Goal: Information Seeking & Learning: Learn about a topic

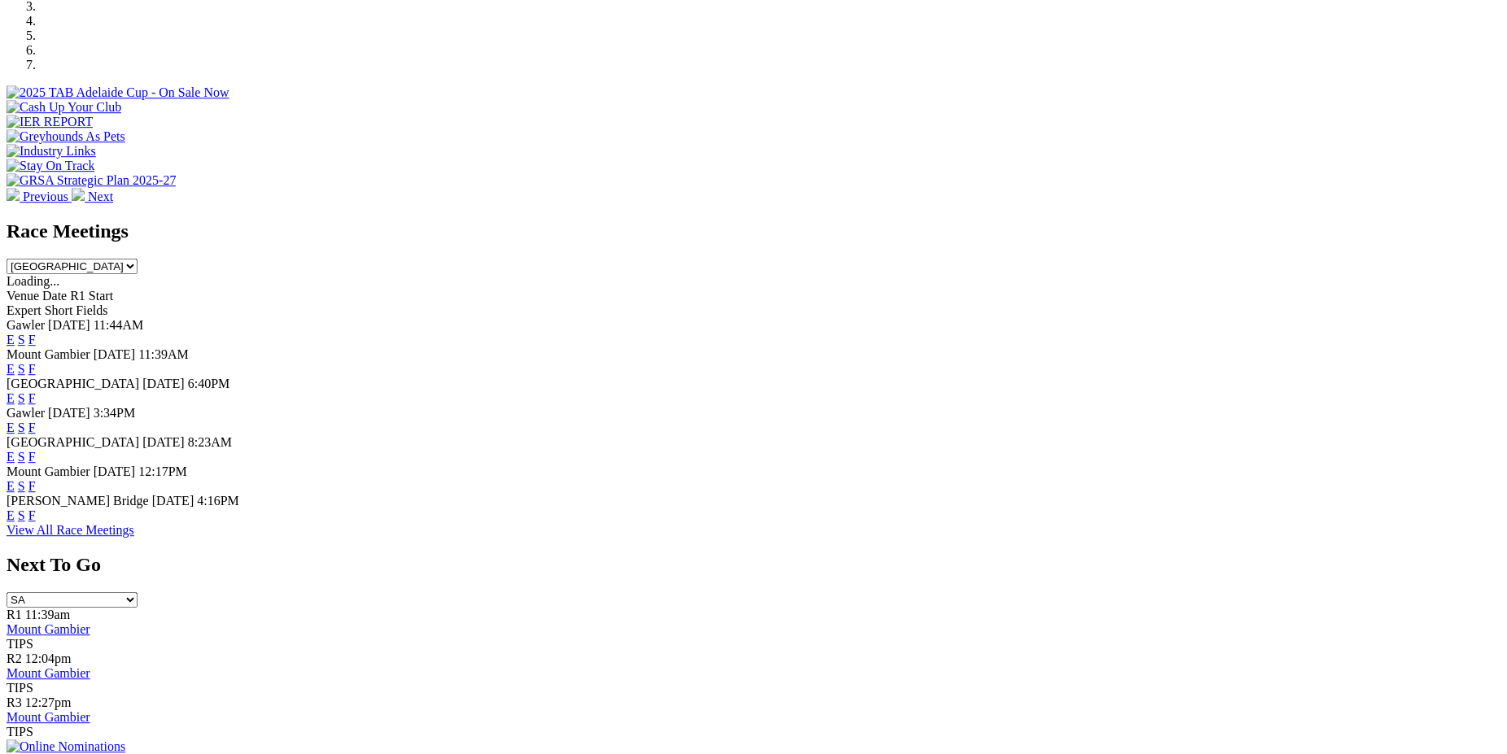
scroll to position [558, 0]
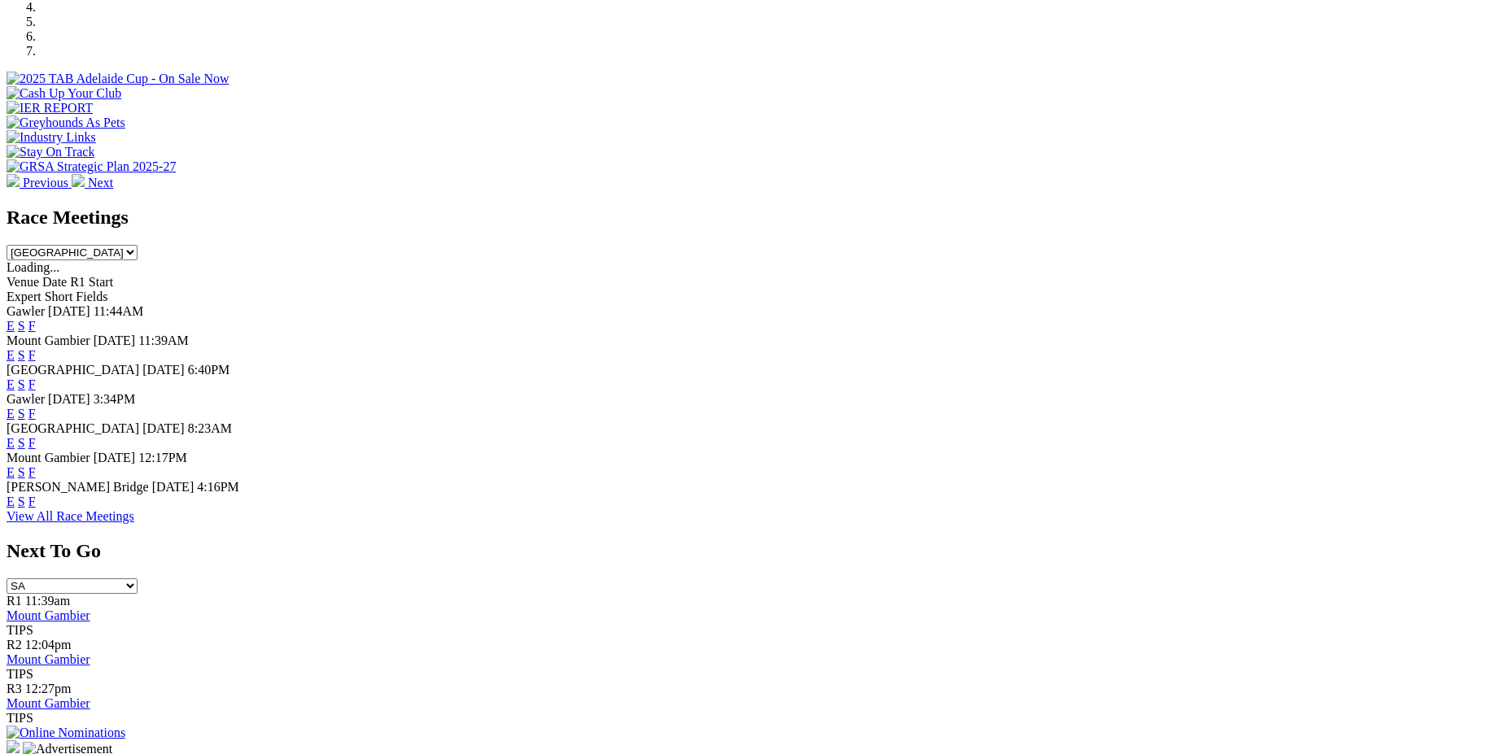
click at [36, 508] on link "F" at bounding box center [31, 502] width 7 height 14
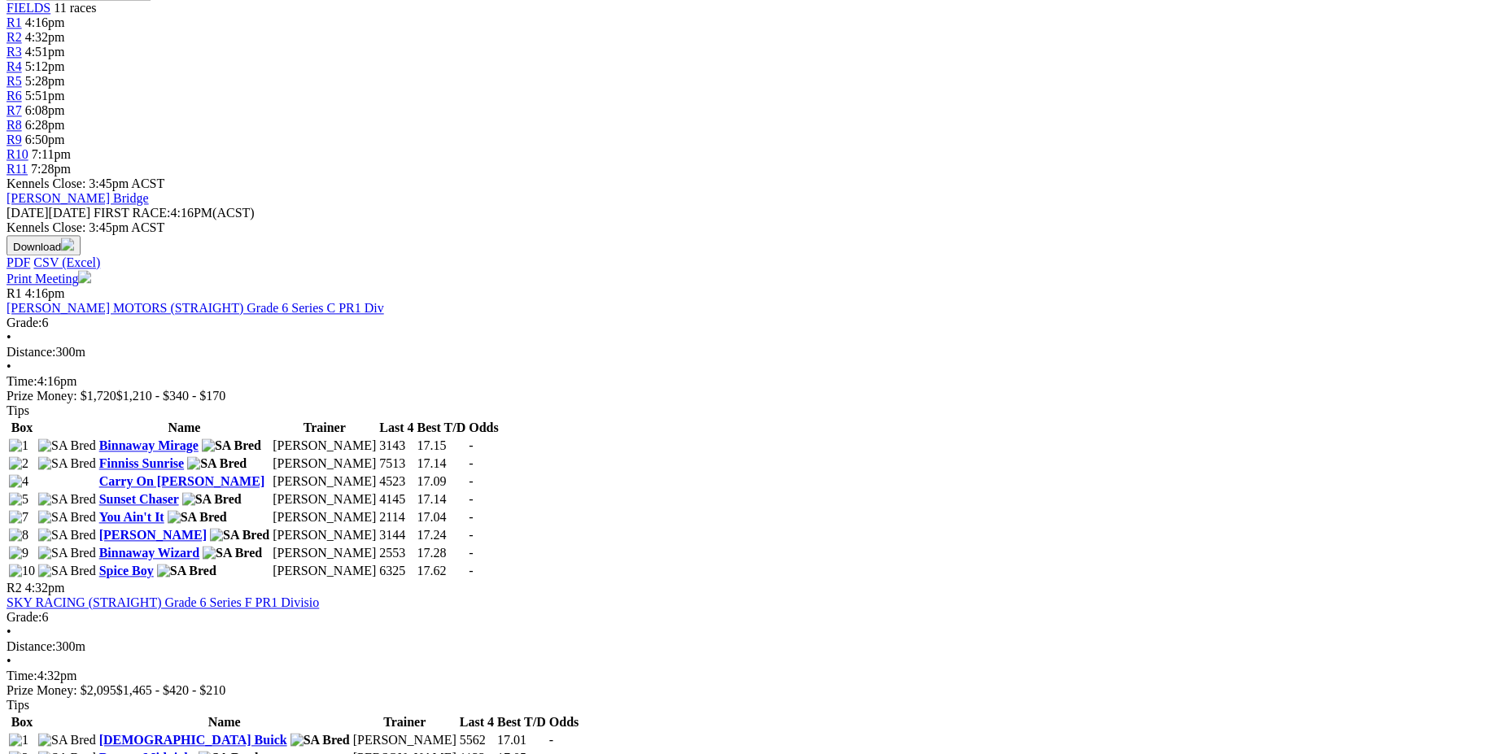
scroll to position [566, 0]
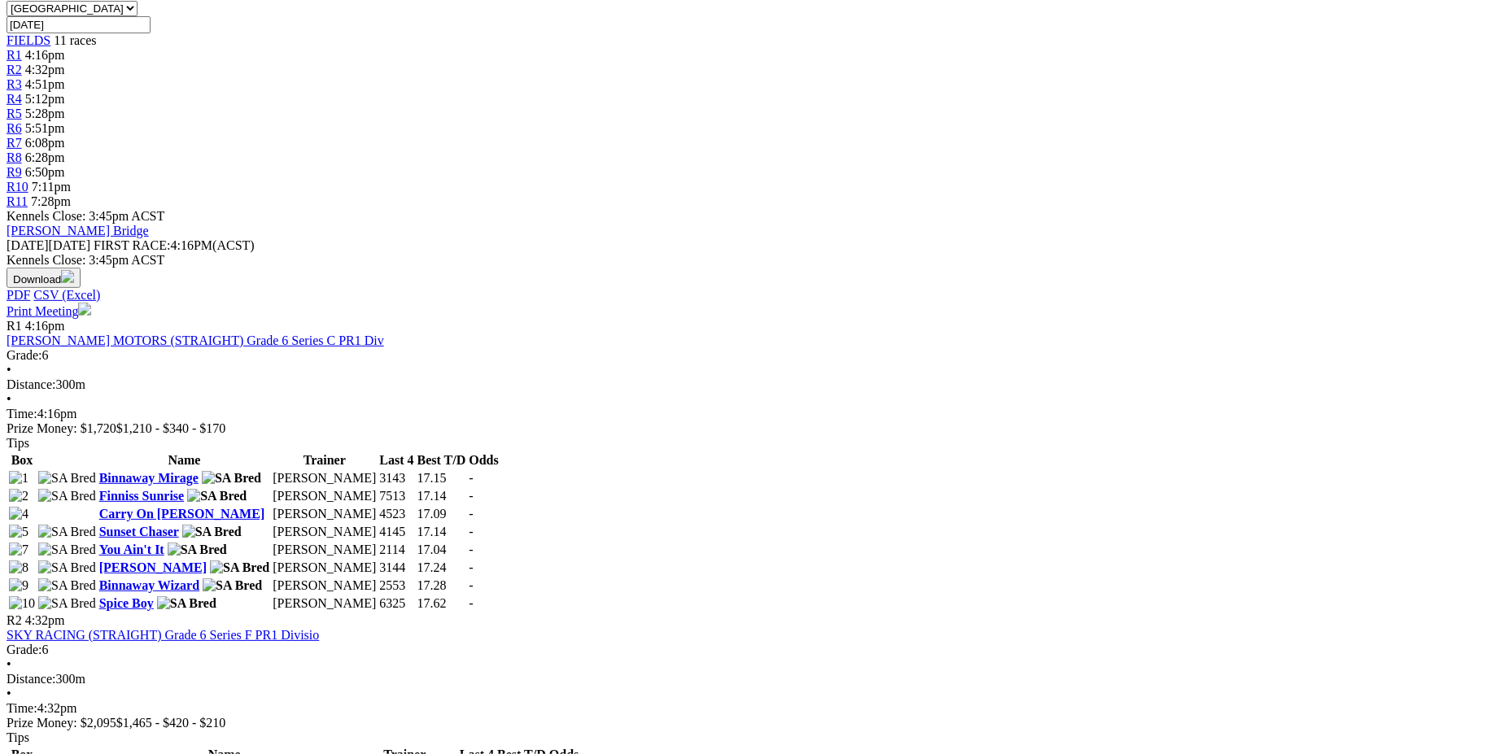
scroll to position [538, 0]
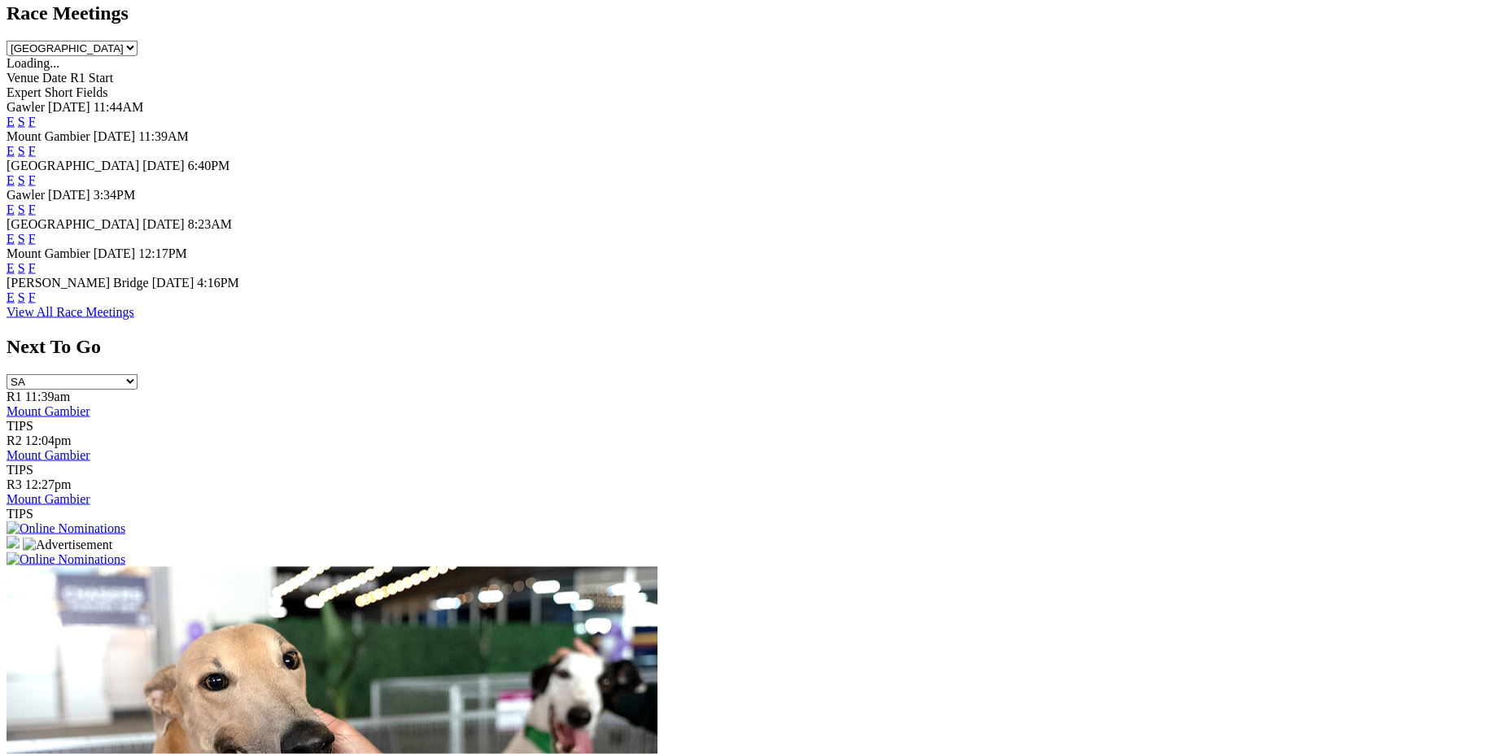
scroll to position [767, 0]
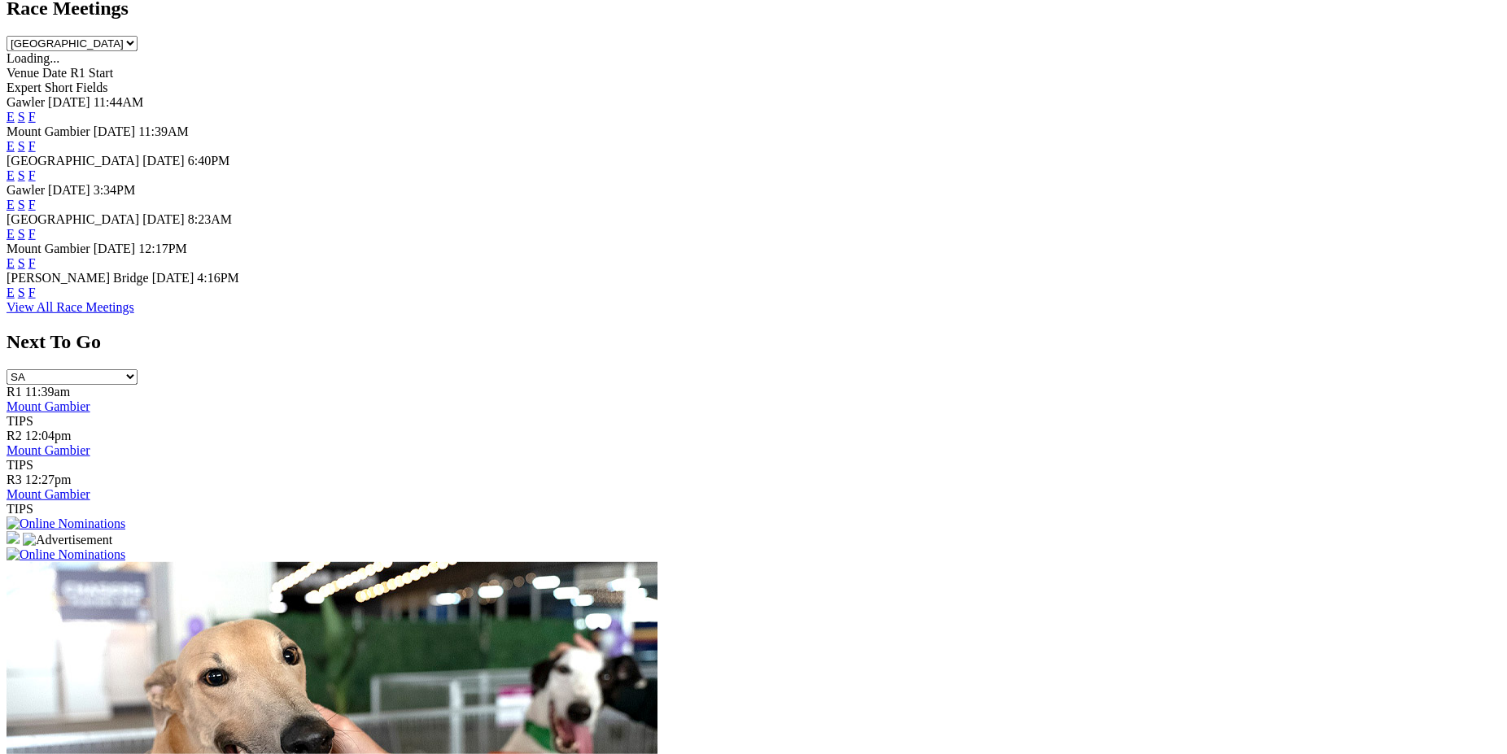
click at [36, 299] on link "F" at bounding box center [31, 293] width 7 height 14
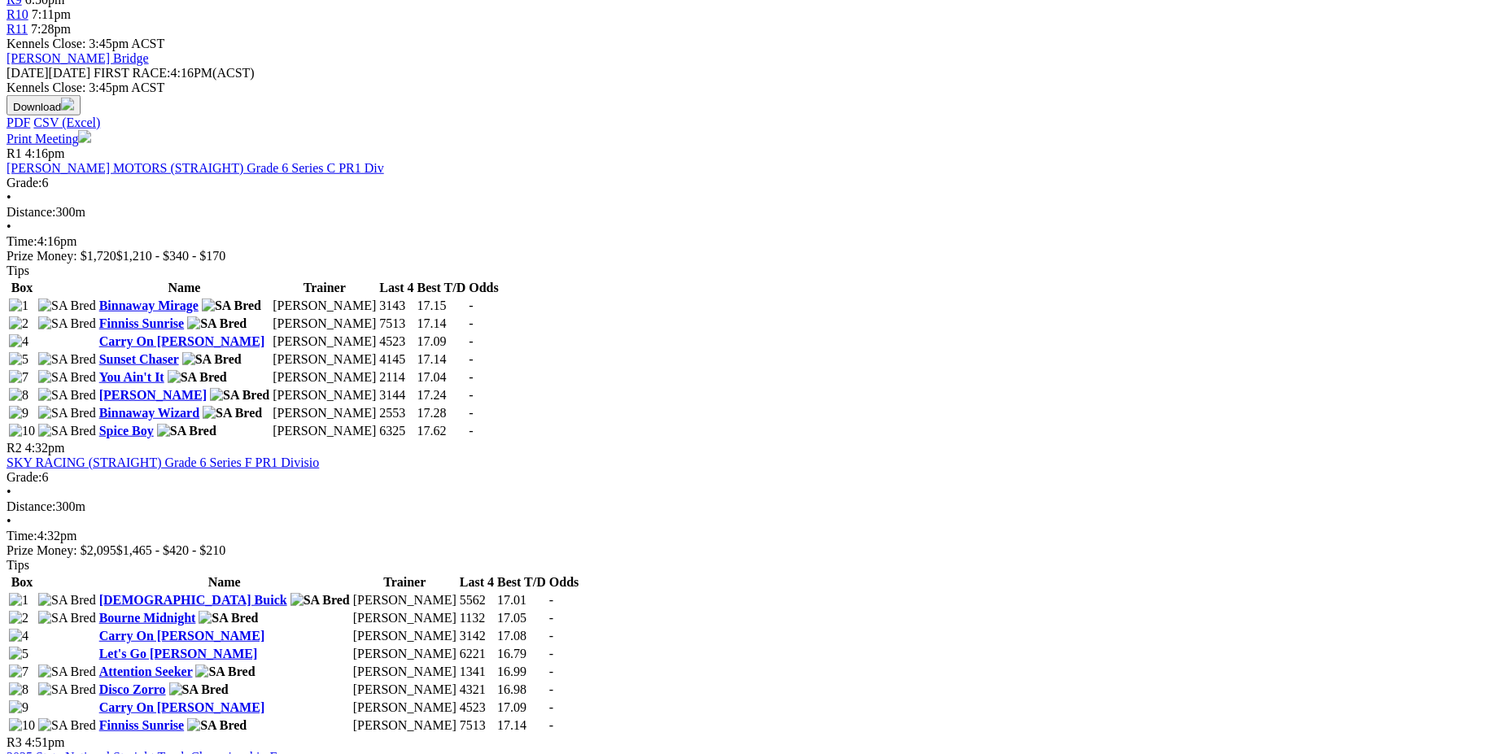
scroll to position [750, 0]
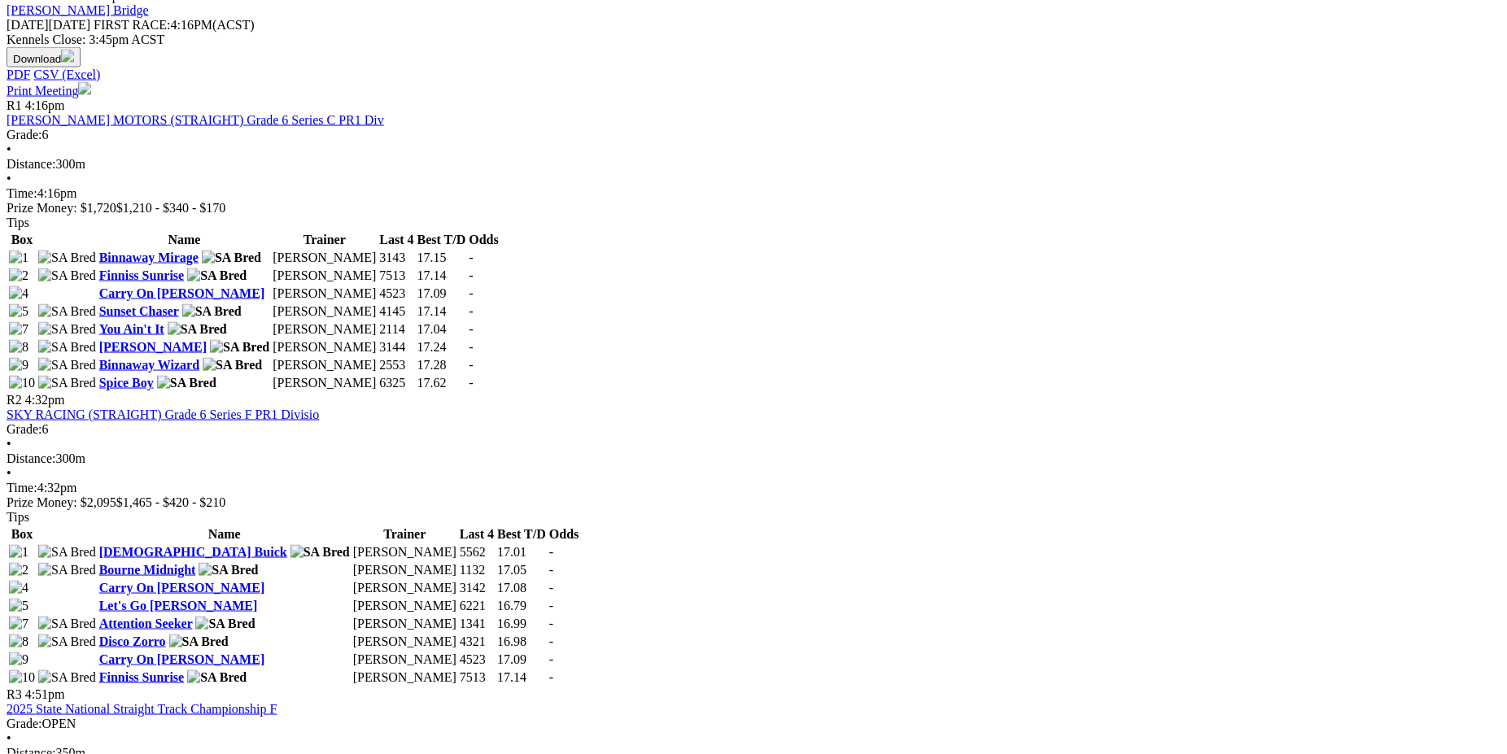
drag, startPoint x: 221, startPoint y: 134, endPoint x: 706, endPoint y: 510, distance: 613.4
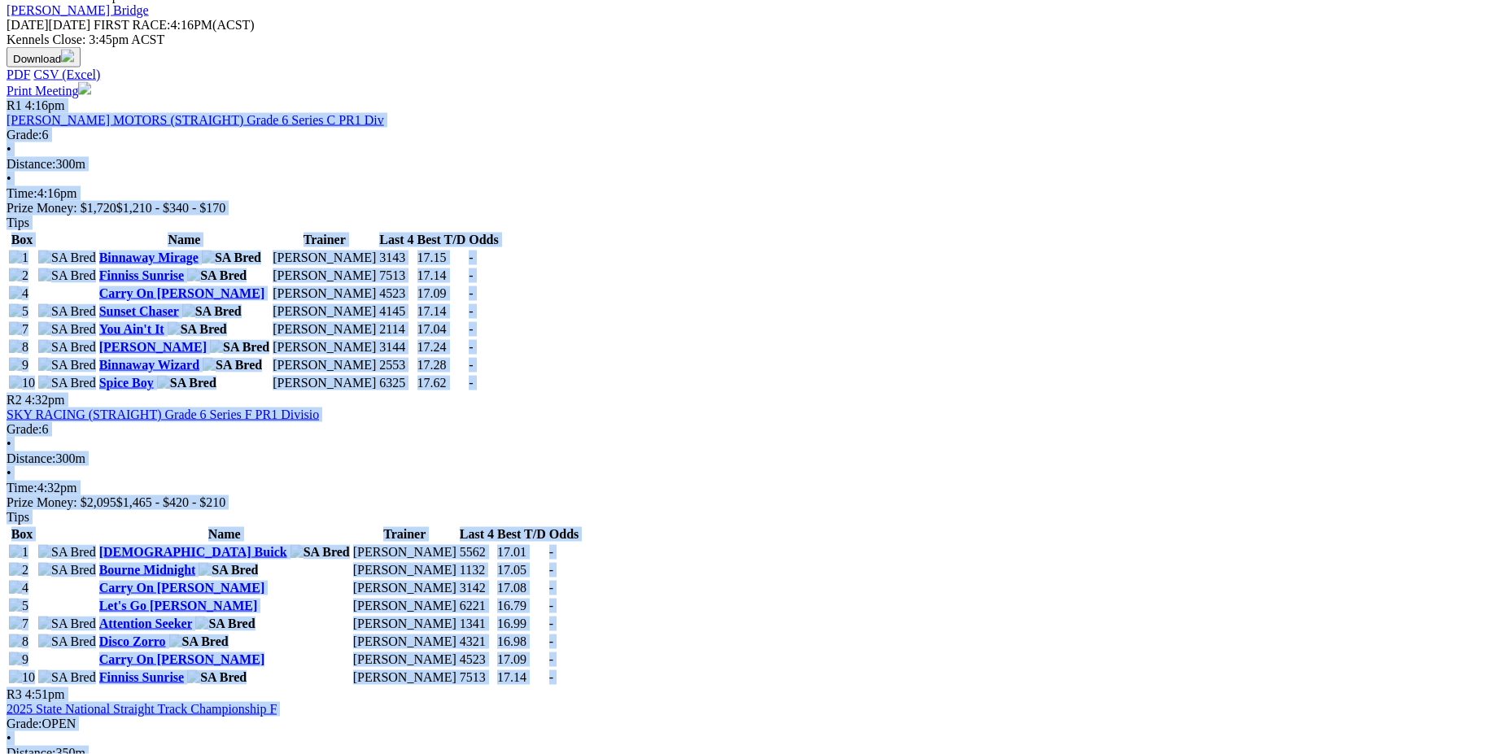
drag, startPoint x: 203, startPoint y: 56, endPoint x: 694, endPoint y: 486, distance: 653.1
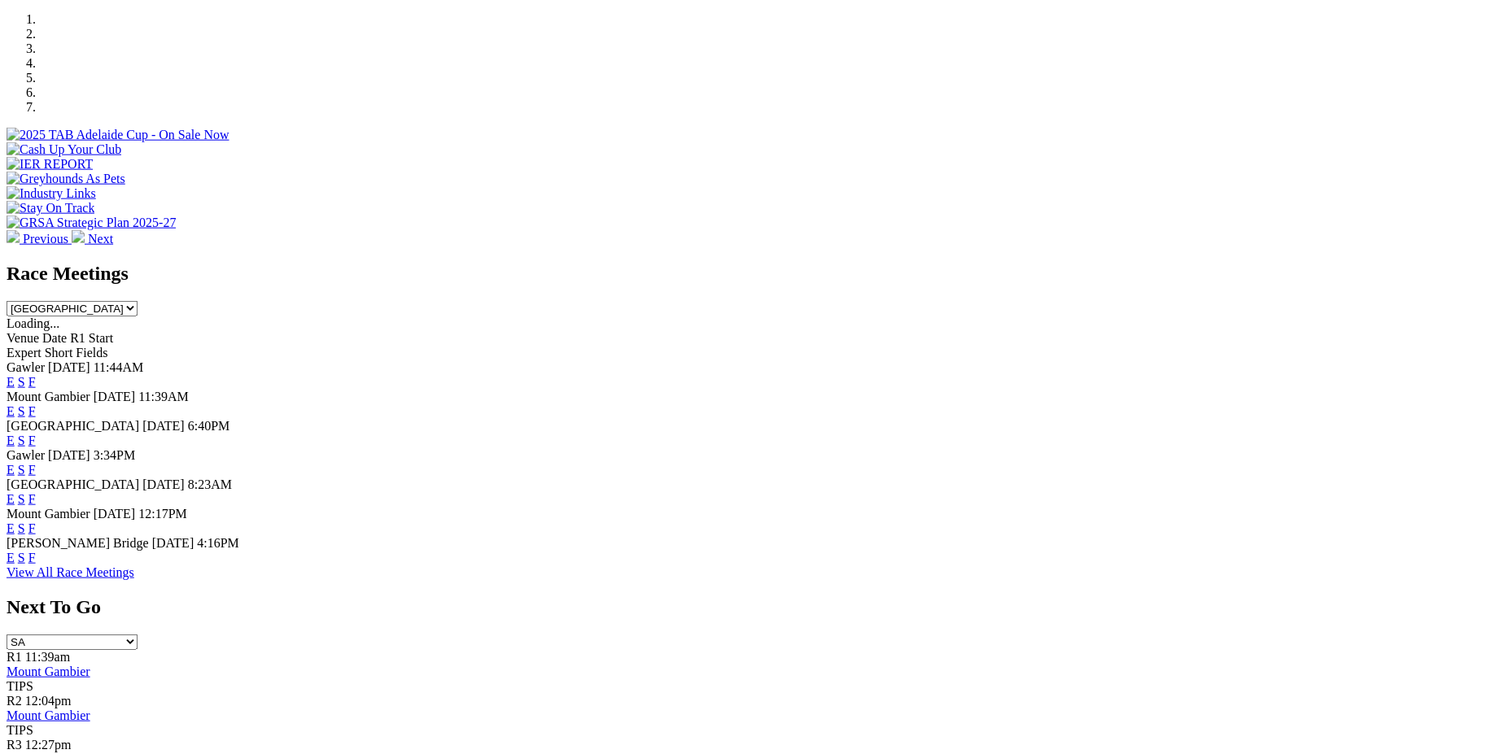
scroll to position [517, 0]
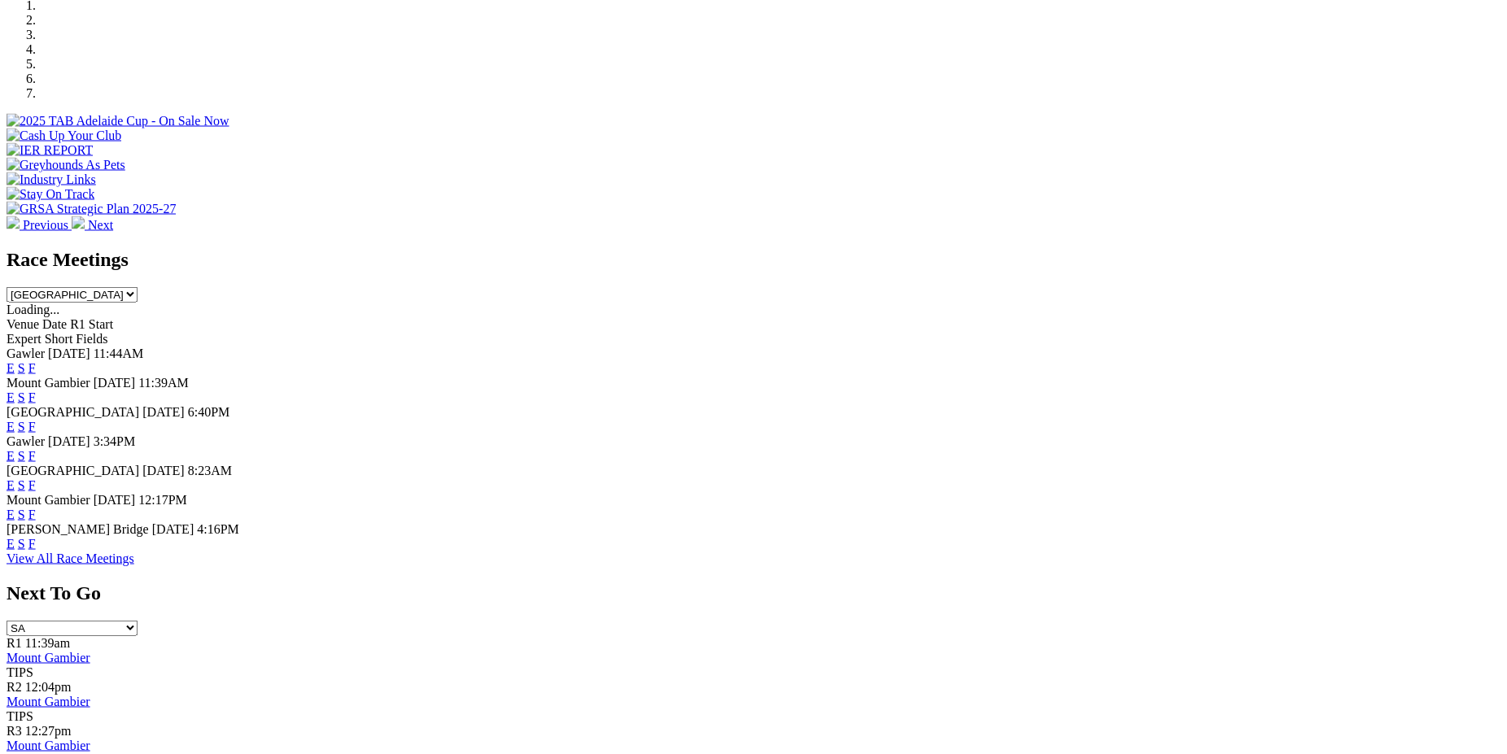
click at [36, 550] on link "F" at bounding box center [31, 543] width 7 height 14
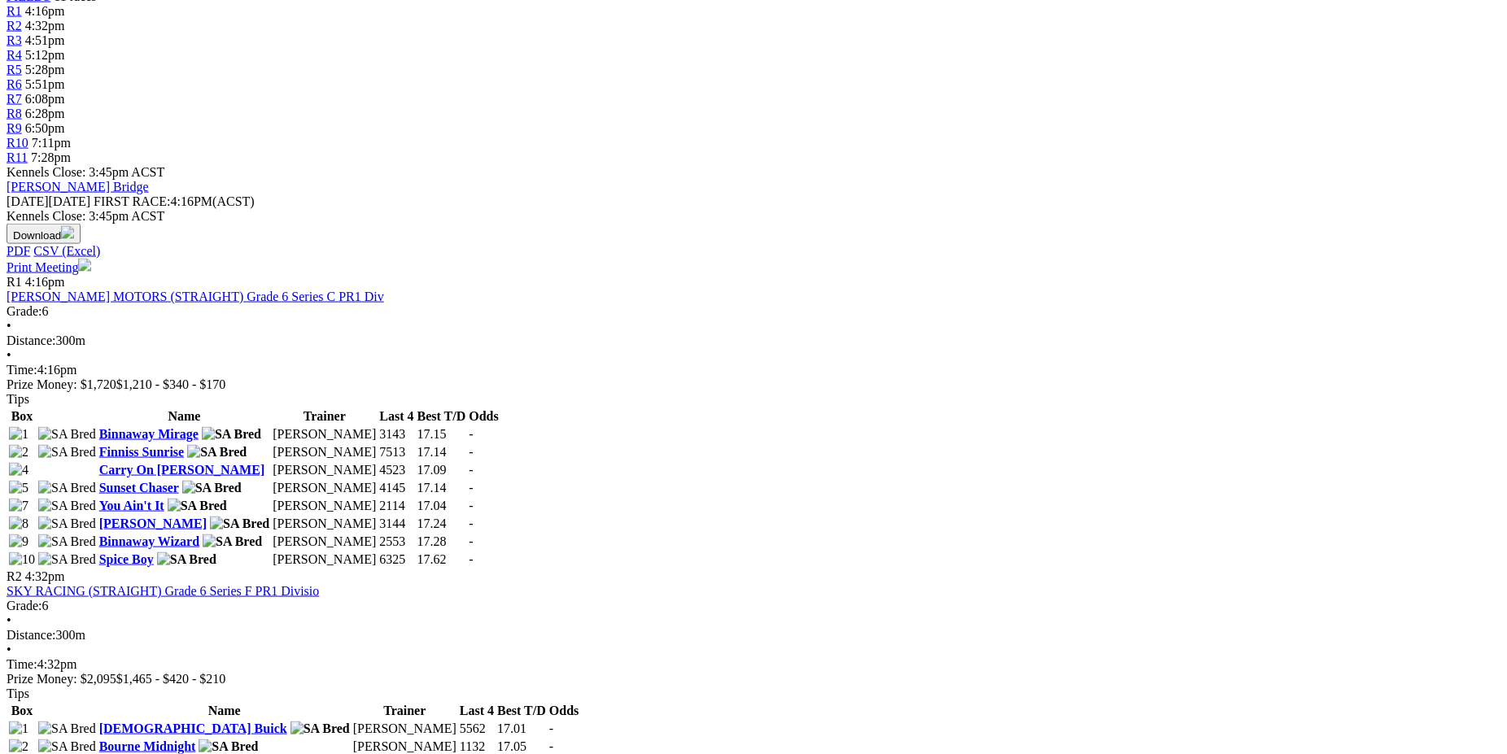
scroll to position [578, 0]
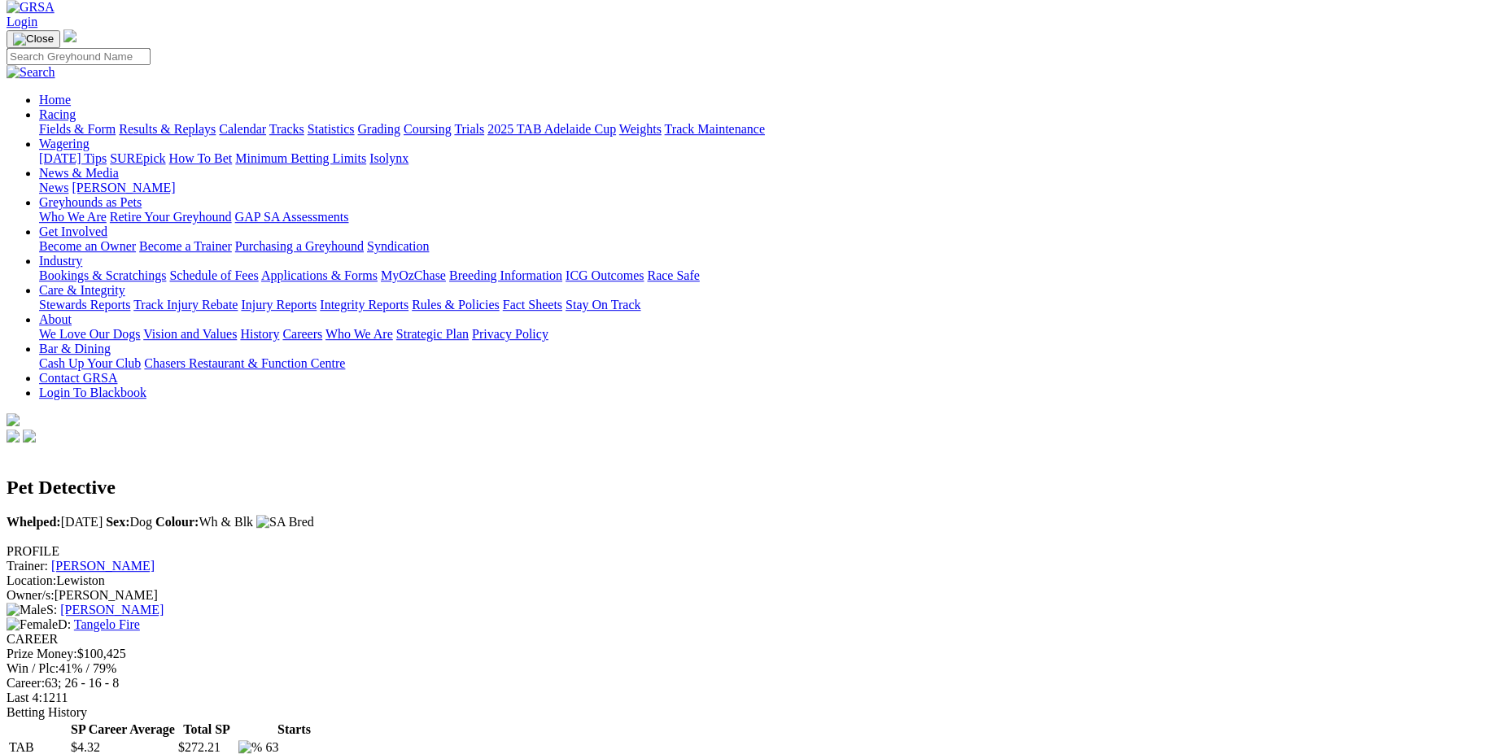
scroll to position [58, 0]
